Goal: Task Accomplishment & Management: Manage account settings

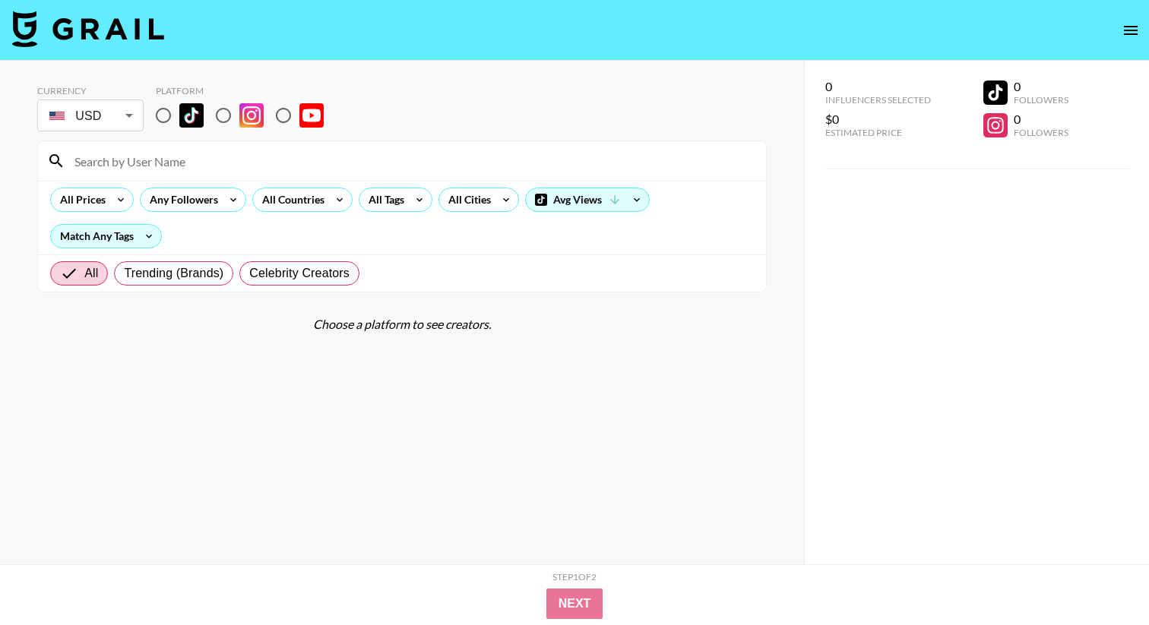
click at [1142, 33] on button "open drawer" at bounding box center [1130, 30] width 30 height 30
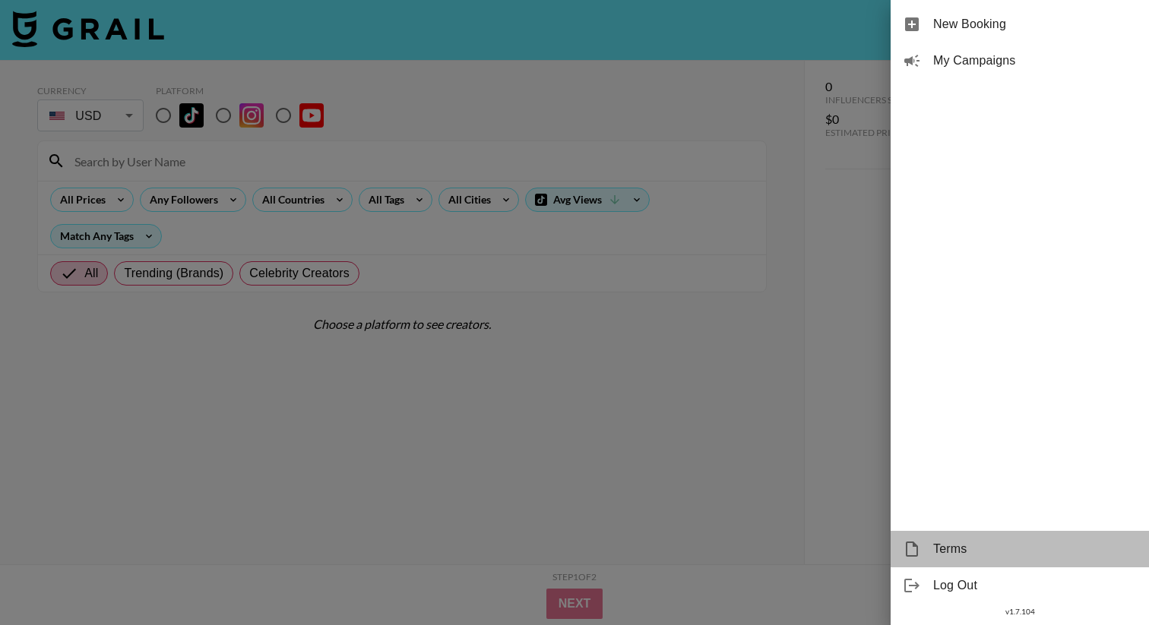
click at [953, 542] on span "Terms" at bounding box center [1035, 549] width 204 height 18
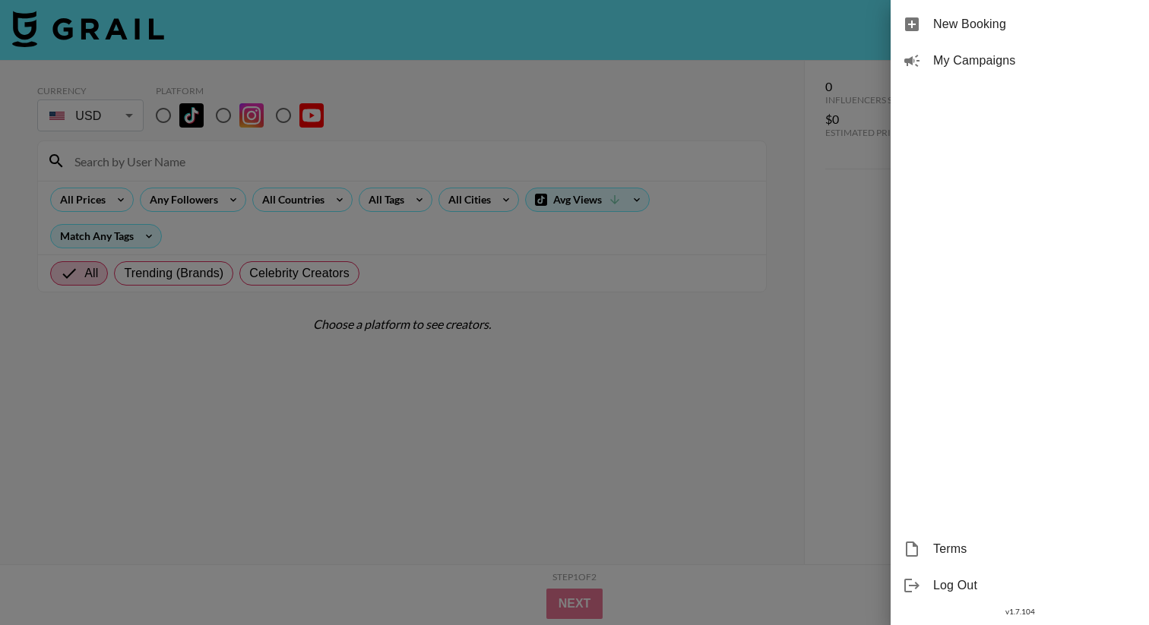
click at [838, 466] on div at bounding box center [574, 312] width 1149 height 625
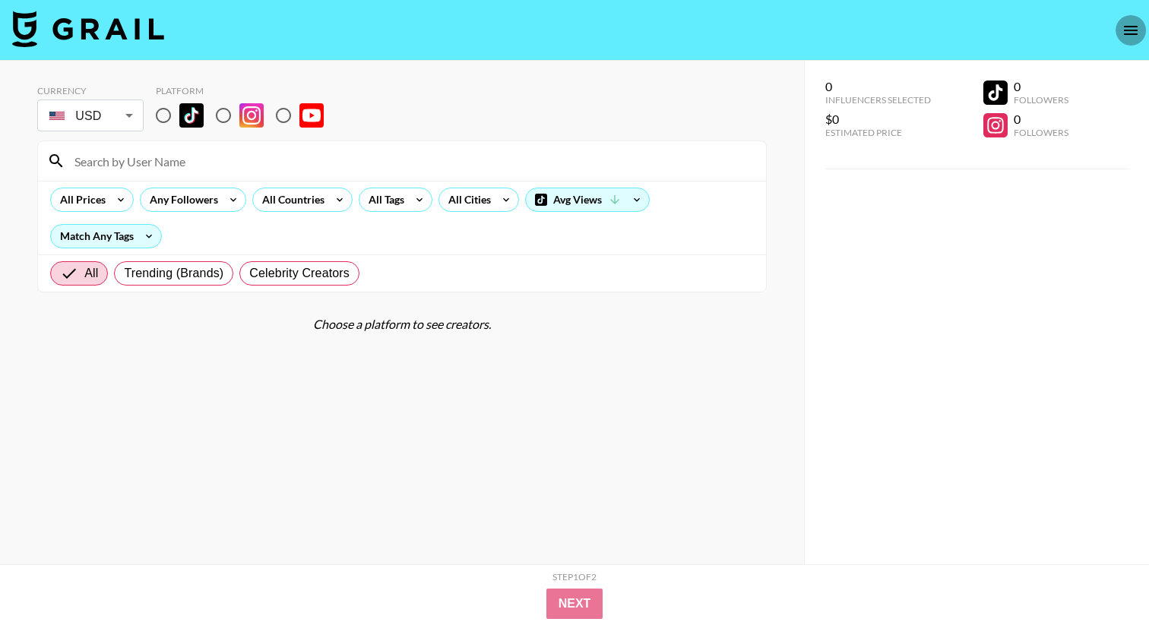
click at [1134, 27] on icon "open drawer" at bounding box center [1130, 30] width 18 height 18
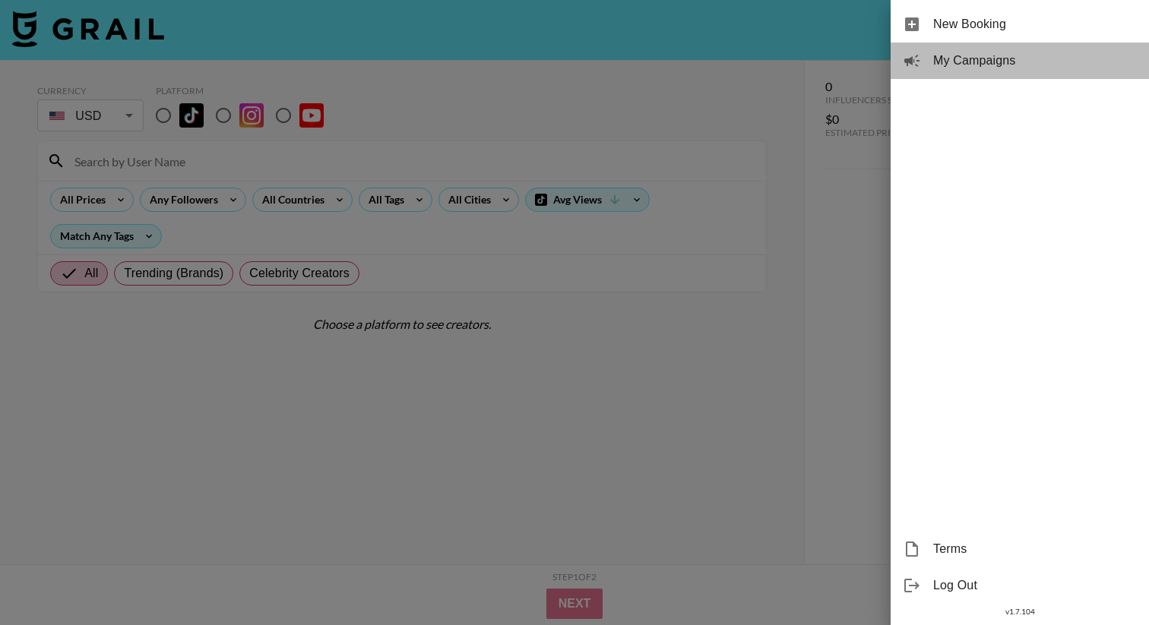
click at [1013, 63] on span "My Campaigns" at bounding box center [1035, 61] width 204 height 18
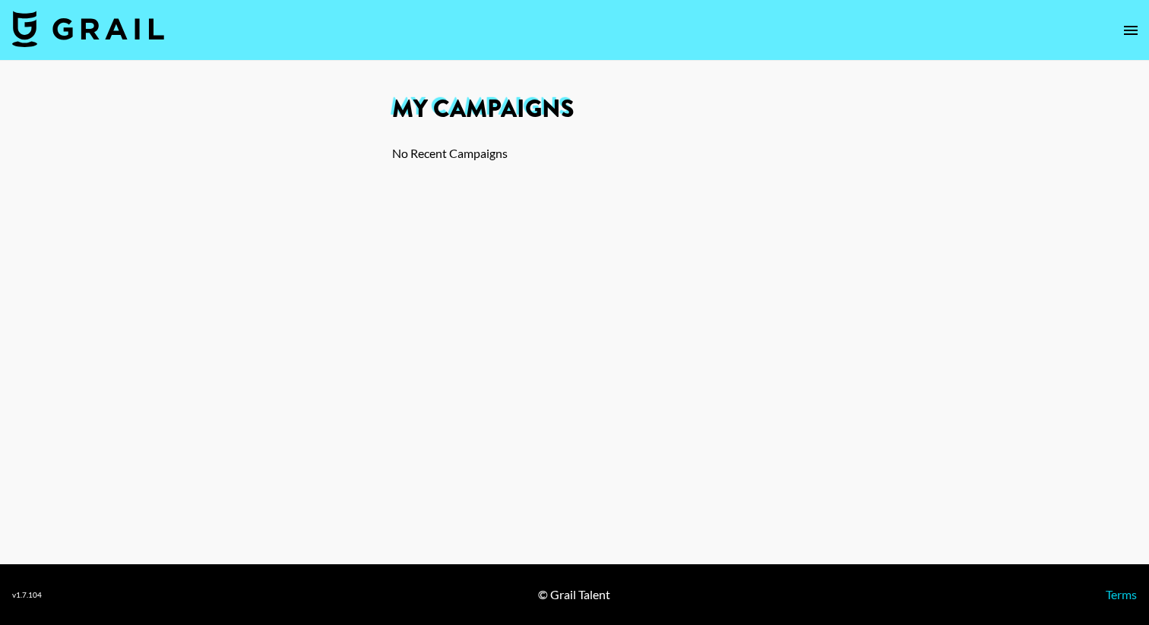
click at [1144, 25] on button "open drawer" at bounding box center [1130, 30] width 30 height 30
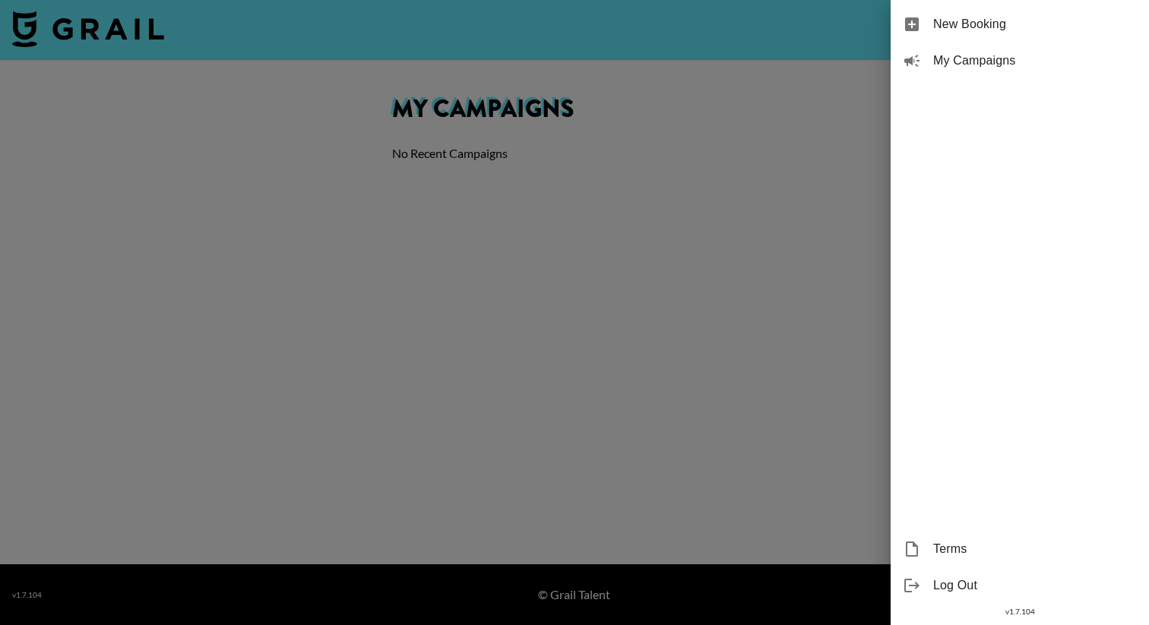
click at [832, 513] on div at bounding box center [574, 312] width 1149 height 625
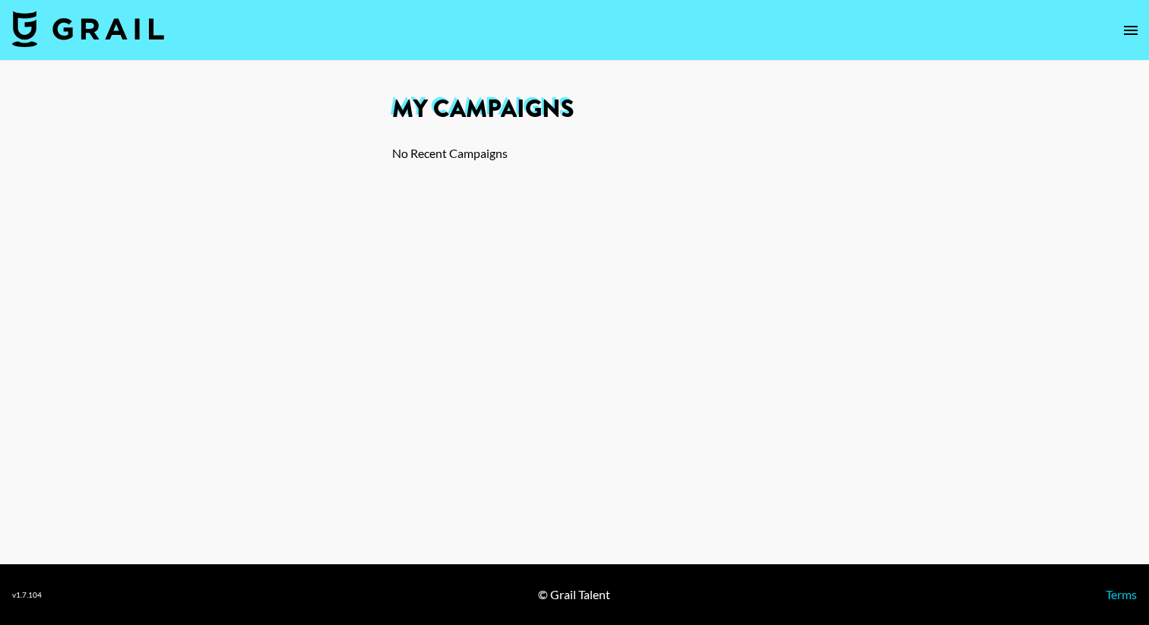
click at [1125, 38] on icon "open drawer" at bounding box center [1130, 30] width 18 height 18
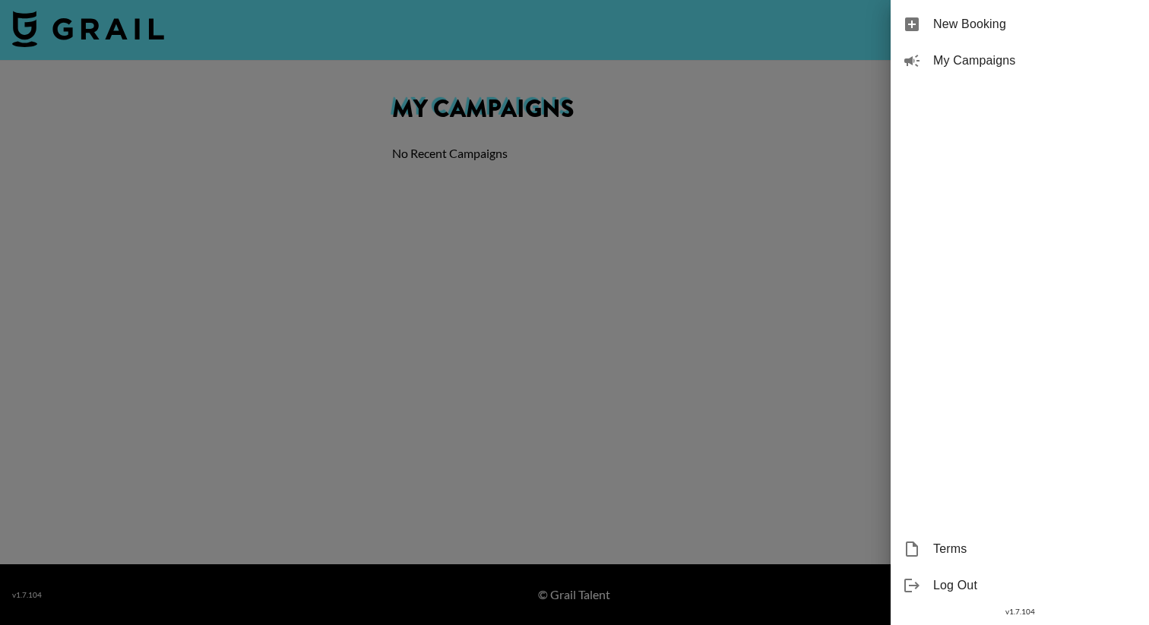
click at [979, 604] on div "v 1.7.104" at bounding box center [1019, 612] width 258 height 16
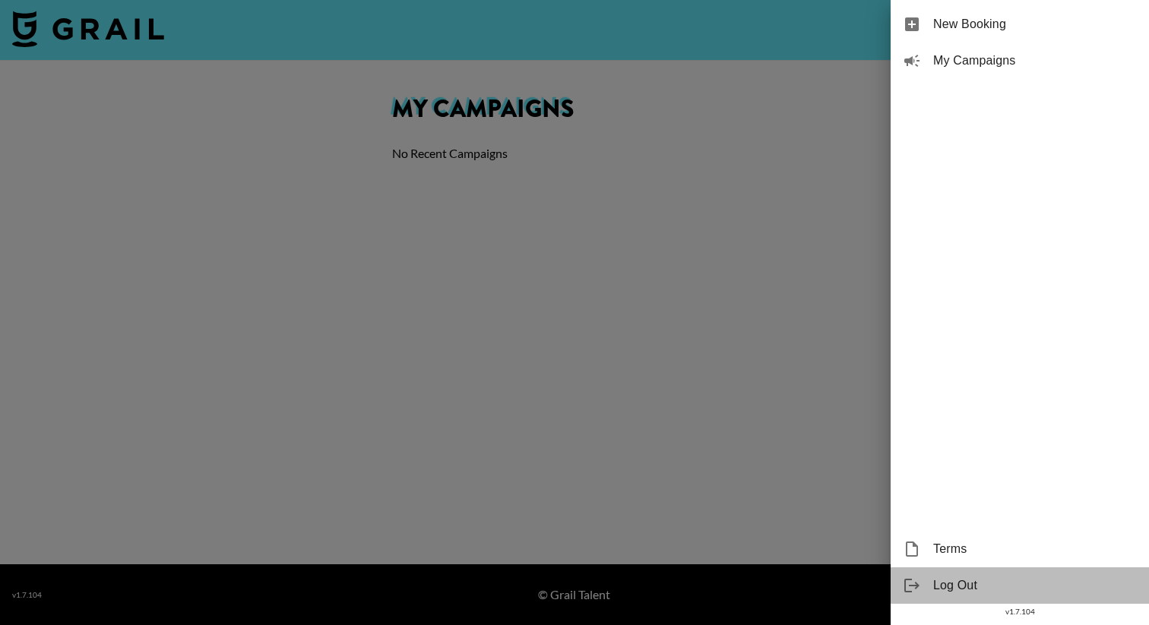
click at [972, 600] on div "Log Out" at bounding box center [1019, 585] width 258 height 36
